Goal: Communication & Community: Answer question/provide support

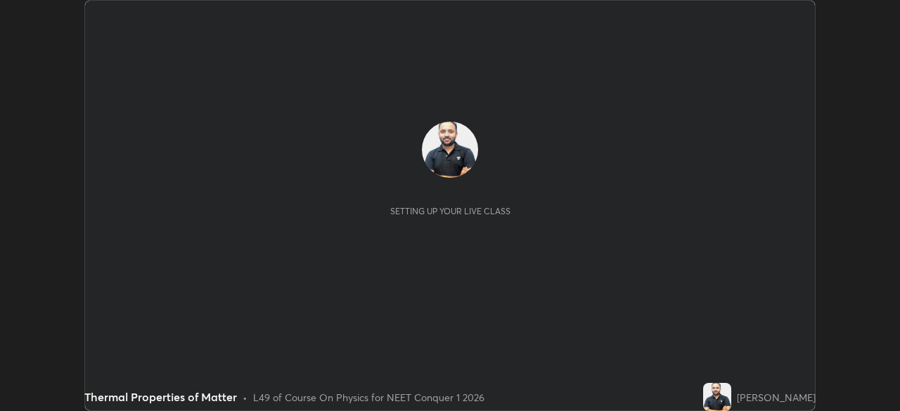
scroll to position [411, 899]
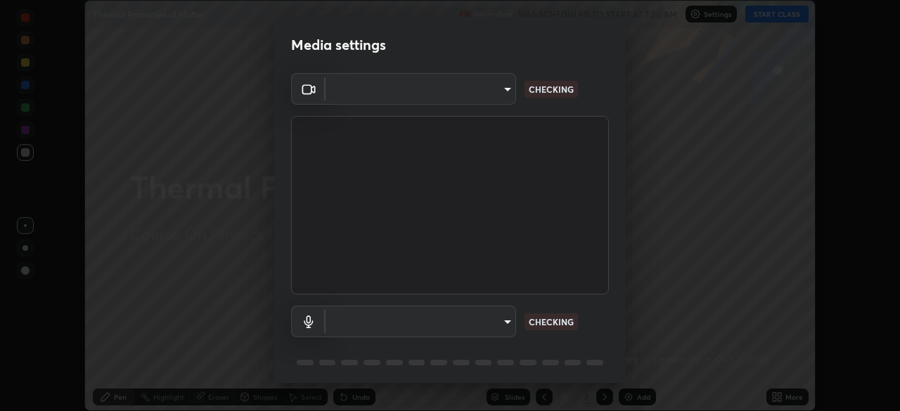
type input "68de15d3c7c539dd33a0a0d586817efffd9657a607fee3fdca6de5f810a24bd6"
type input "communications"
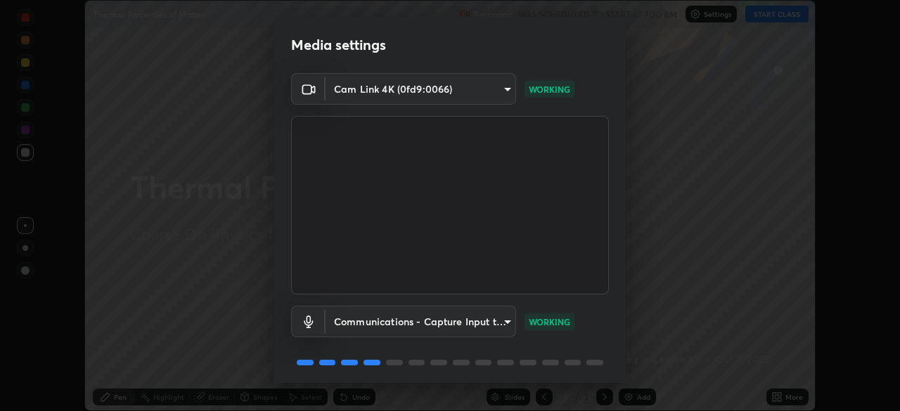
scroll to position [50, 0]
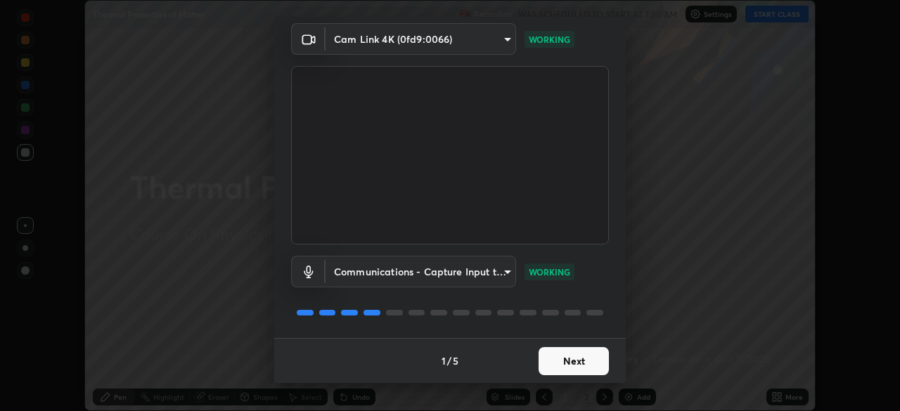
click at [581, 352] on button "Next" at bounding box center [573, 361] width 70 height 28
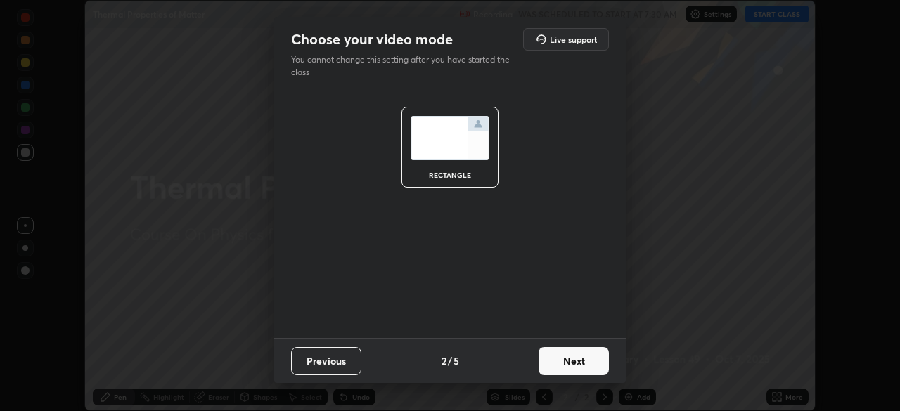
scroll to position [0, 0]
click at [581, 364] on button "Next" at bounding box center [573, 361] width 70 height 28
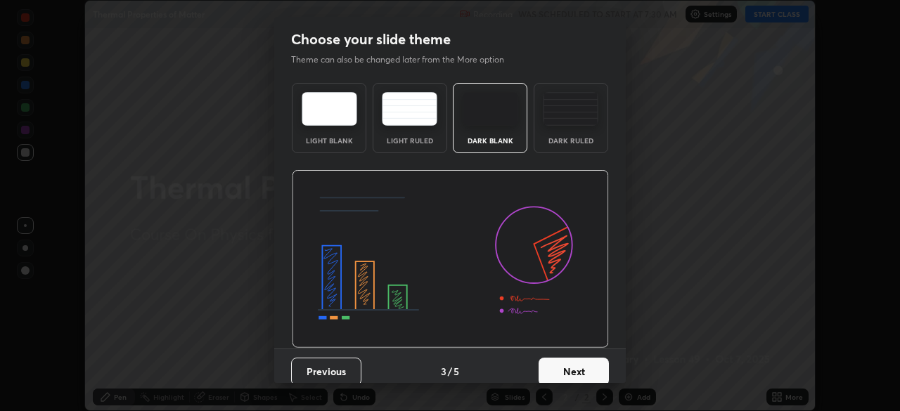
click at [581, 371] on button "Next" at bounding box center [573, 372] width 70 height 28
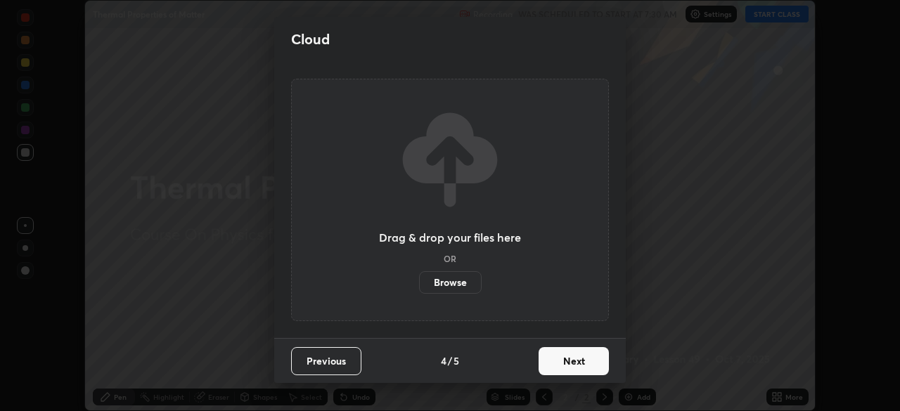
click at [579, 366] on button "Next" at bounding box center [573, 361] width 70 height 28
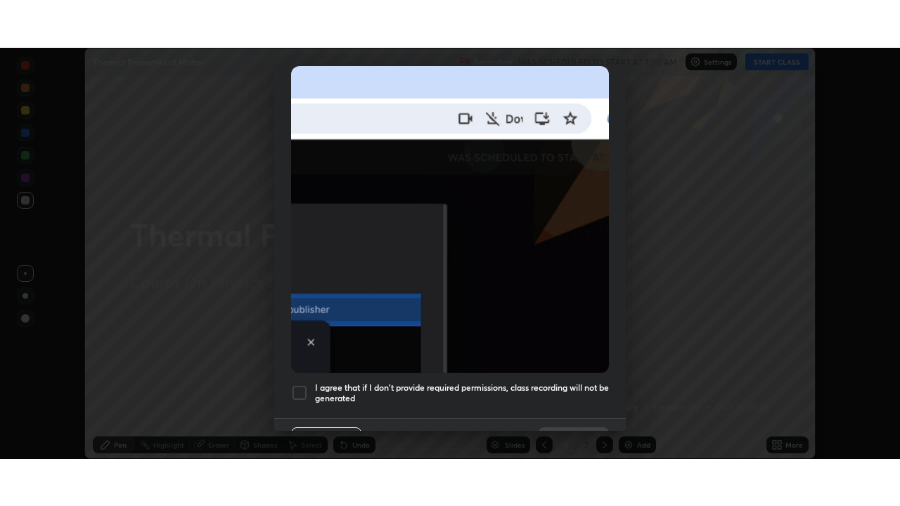
scroll to position [337, 0]
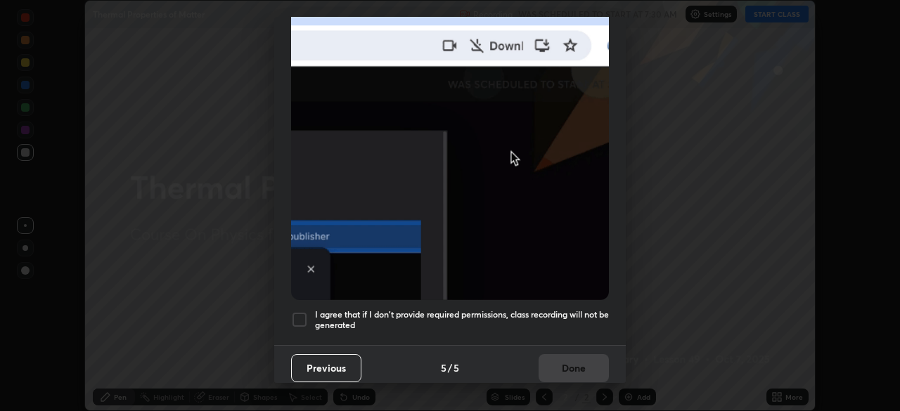
click at [297, 316] on div at bounding box center [299, 319] width 17 height 17
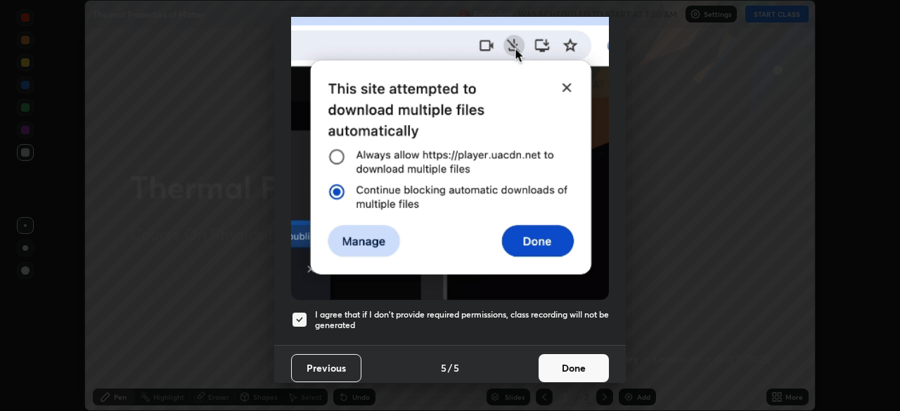
click at [559, 360] on button "Done" at bounding box center [573, 368] width 70 height 28
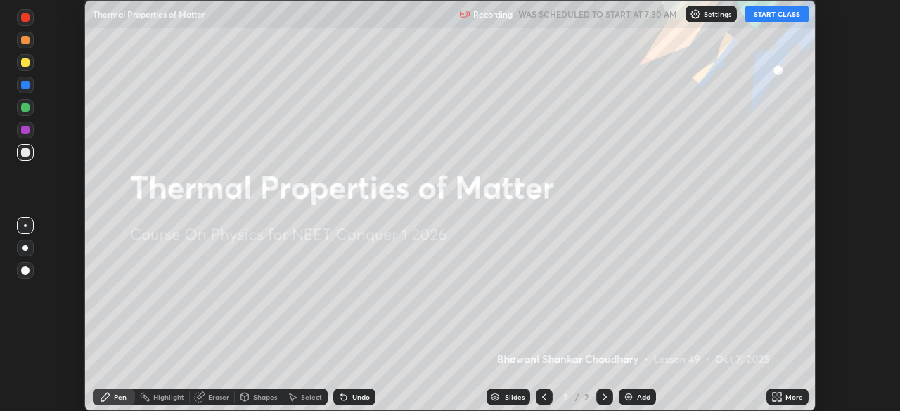
click at [786, 394] on div "More" at bounding box center [794, 397] width 18 height 7
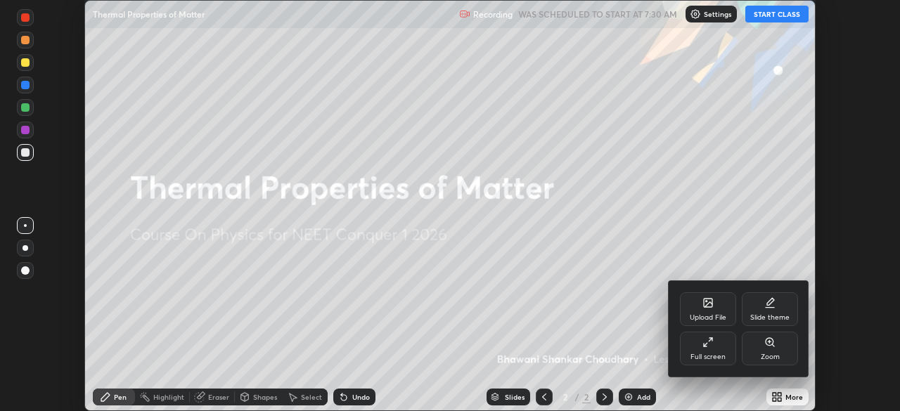
click at [714, 354] on div "Full screen" at bounding box center [707, 357] width 35 height 7
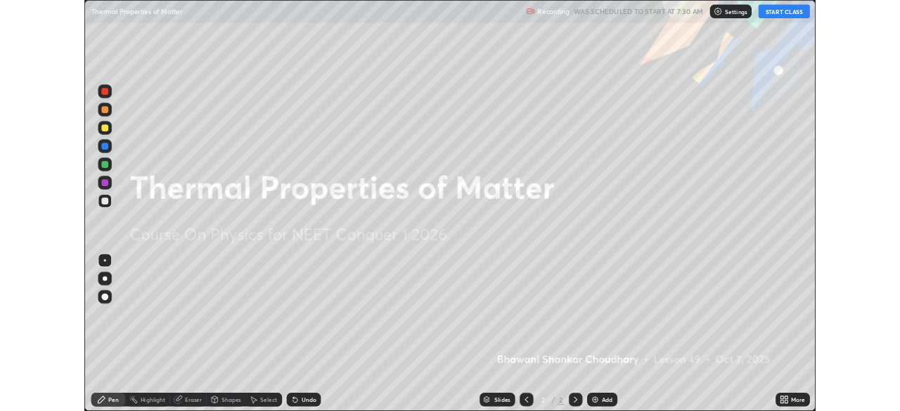
scroll to position [506, 900]
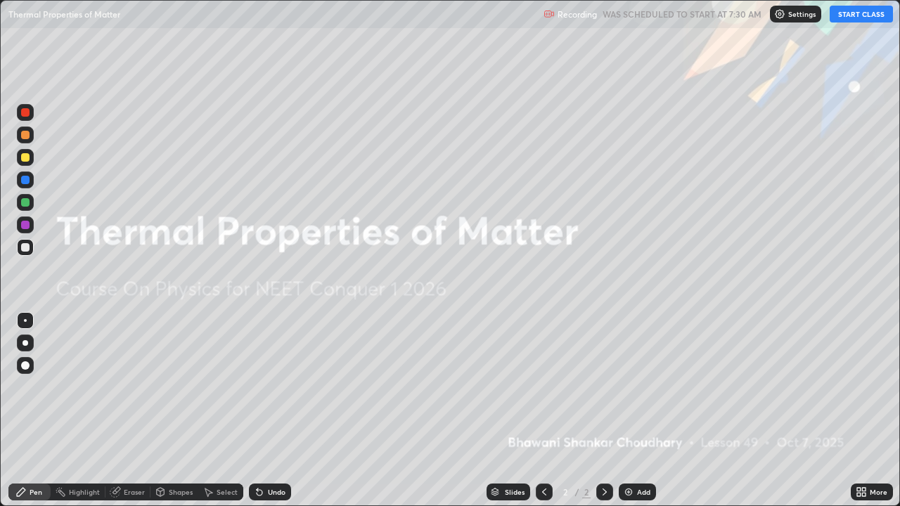
click at [863, 14] on button "START CLASS" at bounding box center [860, 14] width 63 height 17
click at [634, 410] on div "Add" at bounding box center [637, 492] width 37 height 17
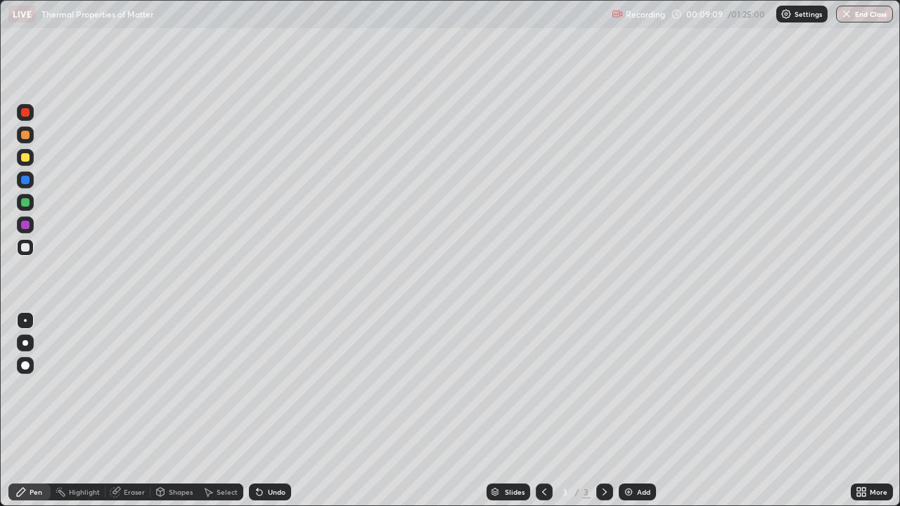
click at [118, 410] on icon at bounding box center [115, 491] width 11 height 11
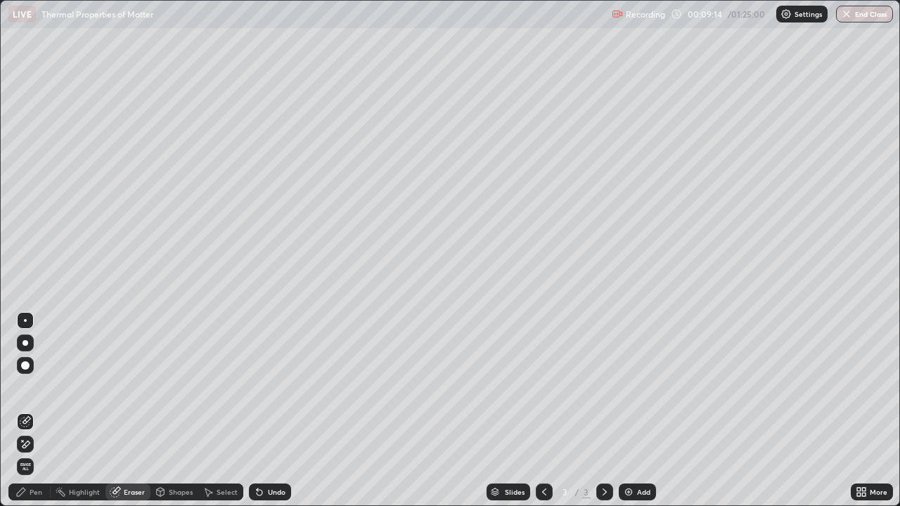
click at [44, 410] on div "Pen" at bounding box center [29, 492] width 42 height 17
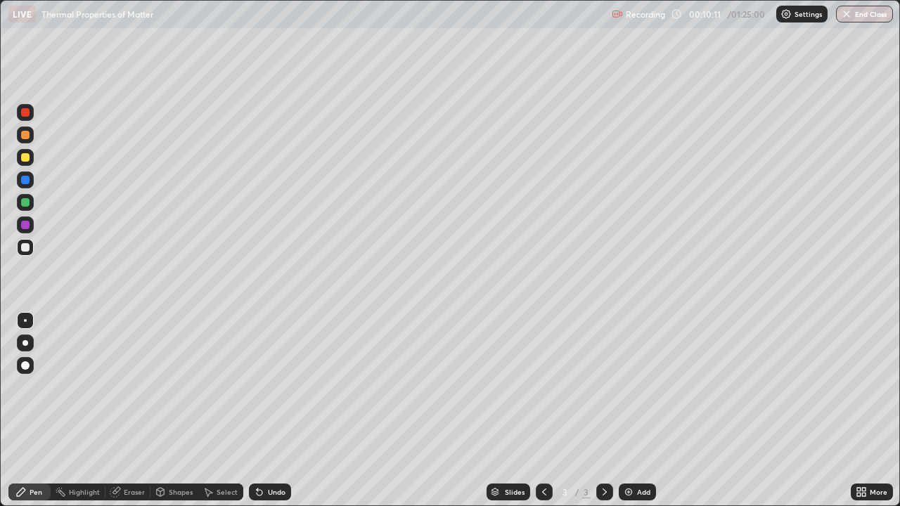
click at [125, 410] on div "Eraser" at bounding box center [134, 492] width 21 height 7
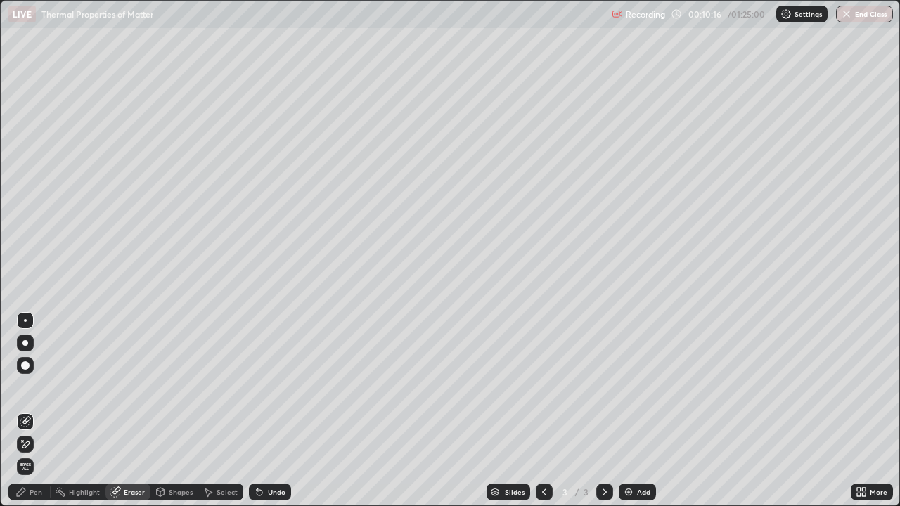
click at [44, 410] on div "Pen" at bounding box center [29, 492] width 42 height 17
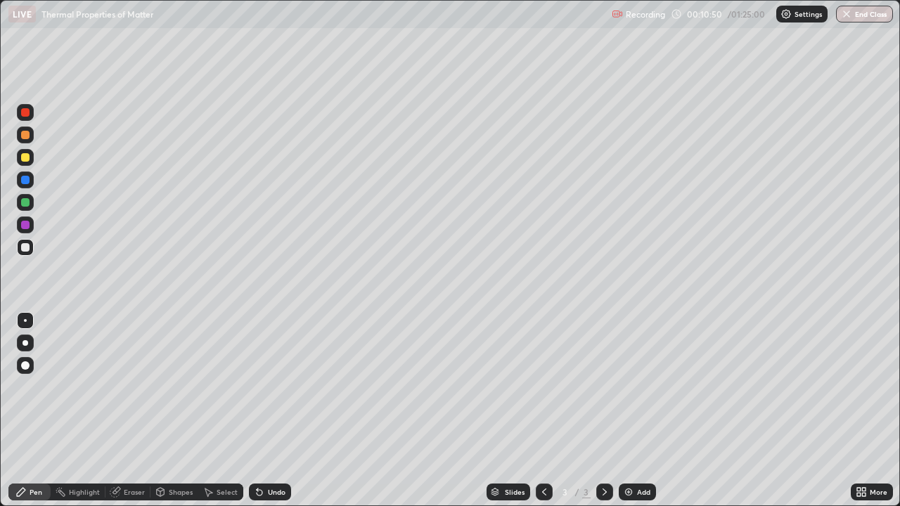
click at [131, 410] on div "Eraser" at bounding box center [134, 492] width 21 height 7
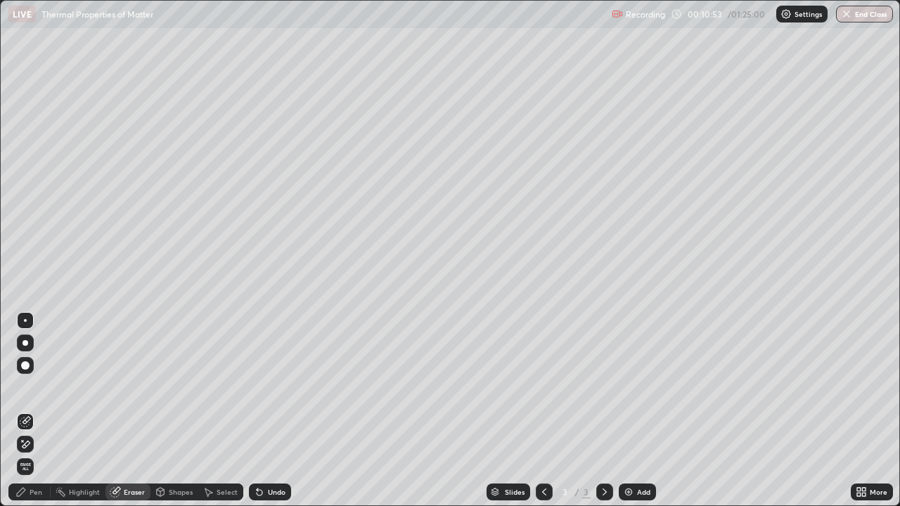
click at [44, 410] on div "Pen" at bounding box center [29, 492] width 42 height 17
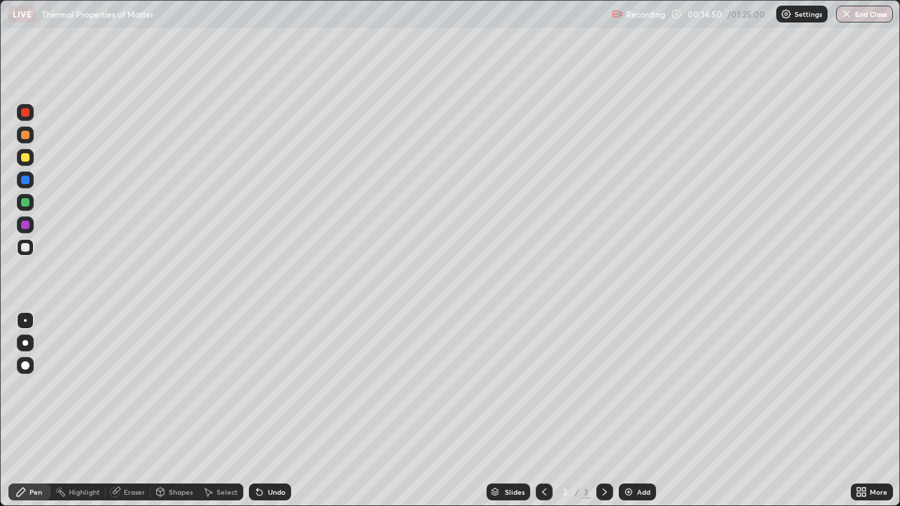
click at [119, 410] on icon at bounding box center [115, 491] width 11 height 11
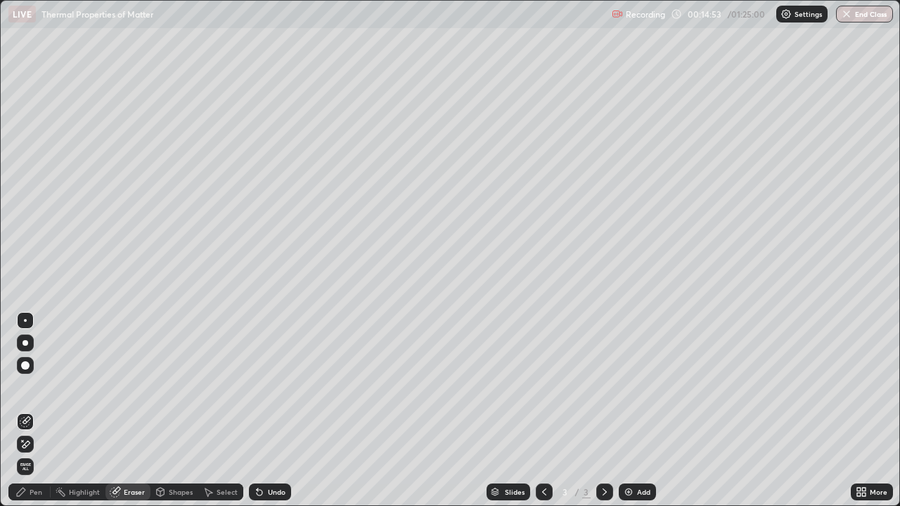
click at [39, 410] on div "Pen" at bounding box center [29, 492] width 42 height 17
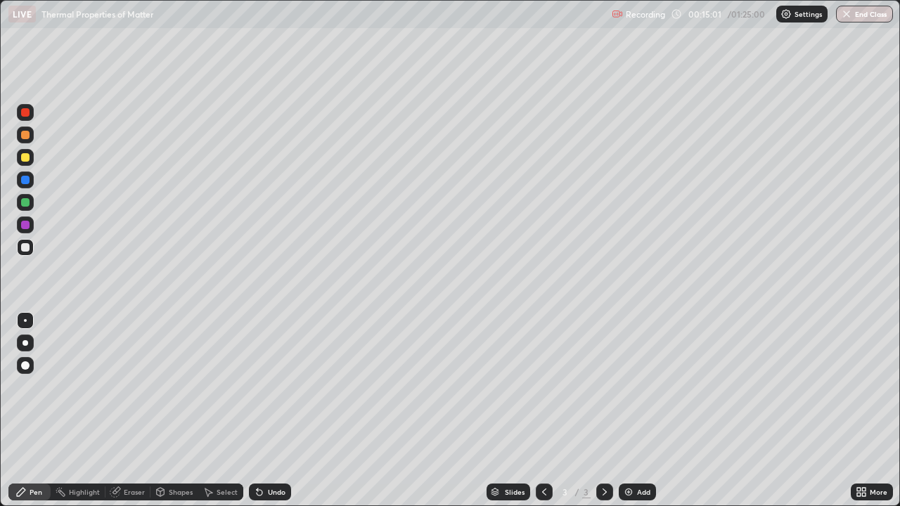
click at [122, 410] on div "Eraser" at bounding box center [127, 492] width 45 height 17
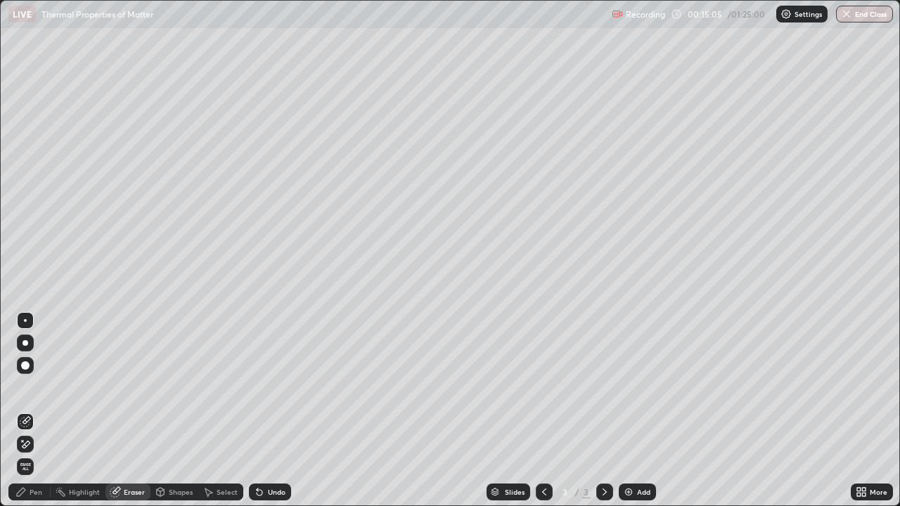
click at [46, 410] on div "Pen" at bounding box center [29, 492] width 42 height 17
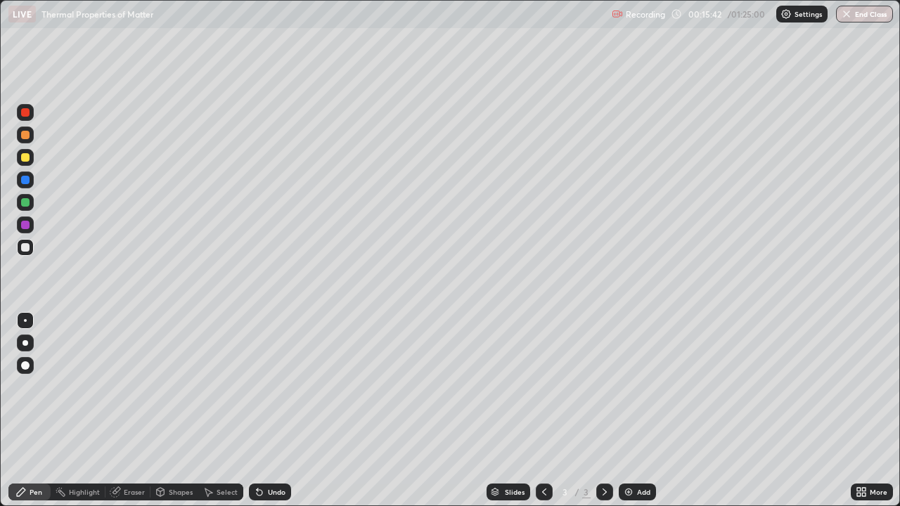
click at [127, 410] on div "Eraser" at bounding box center [134, 492] width 21 height 7
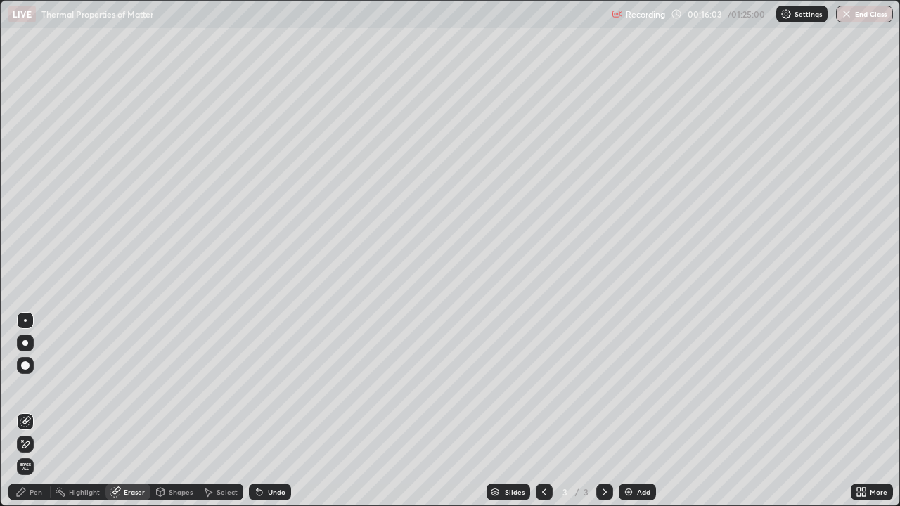
click at [46, 410] on div "Pen" at bounding box center [29, 492] width 42 height 17
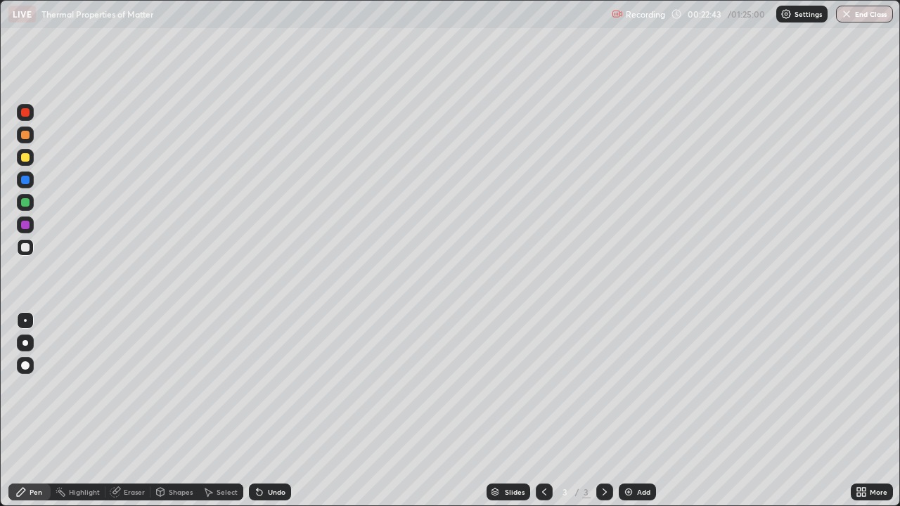
click at [644, 410] on div "Add" at bounding box center [643, 492] width 13 height 7
click at [648, 410] on div "Add" at bounding box center [643, 492] width 13 height 7
click at [640, 410] on div "Add" at bounding box center [643, 492] width 13 height 7
click at [865, 14] on button "End Class" at bounding box center [864, 14] width 57 height 17
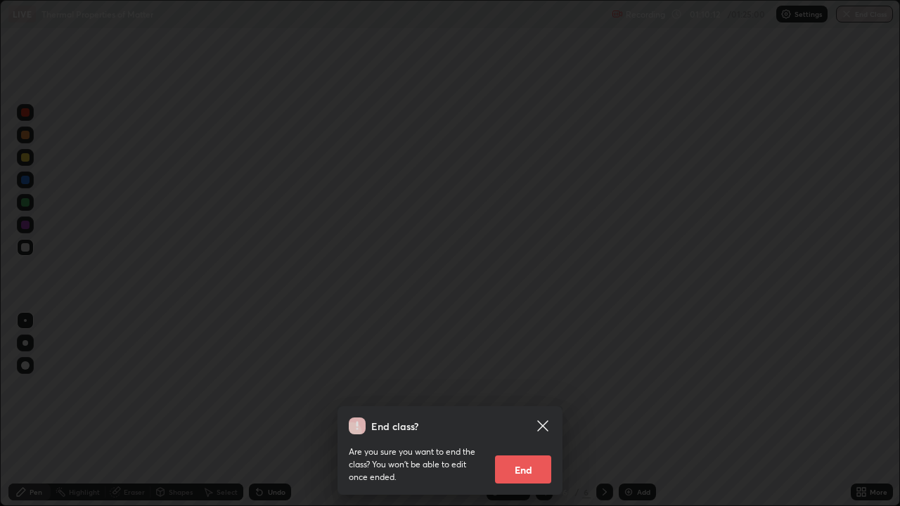
click at [522, 410] on button "End" at bounding box center [523, 469] width 56 height 28
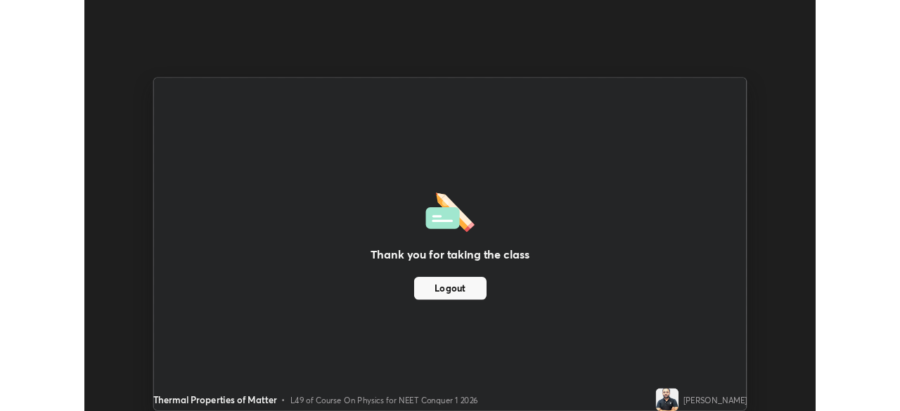
scroll to position [69879, 69390]
